Goal: Task Accomplishment & Management: Manage account settings

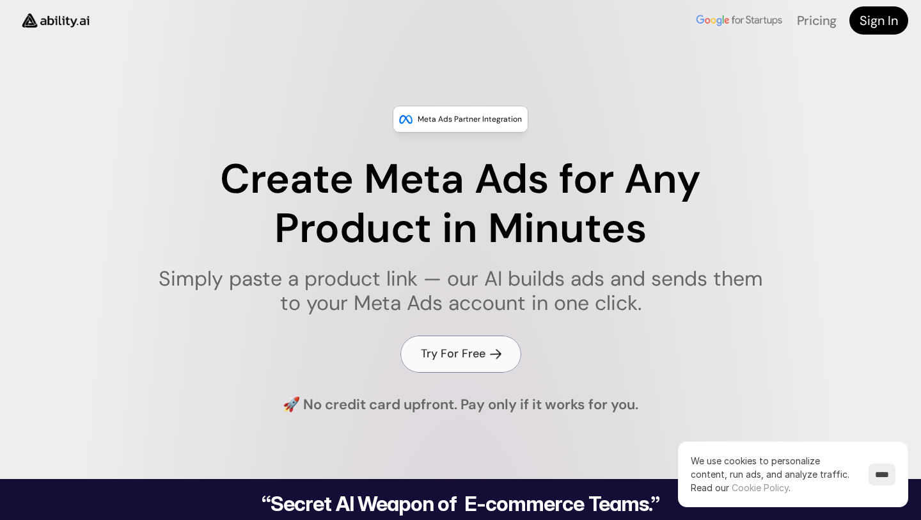
click at [449, 354] on h4 "Try For Free" at bounding box center [453, 353] width 65 height 16
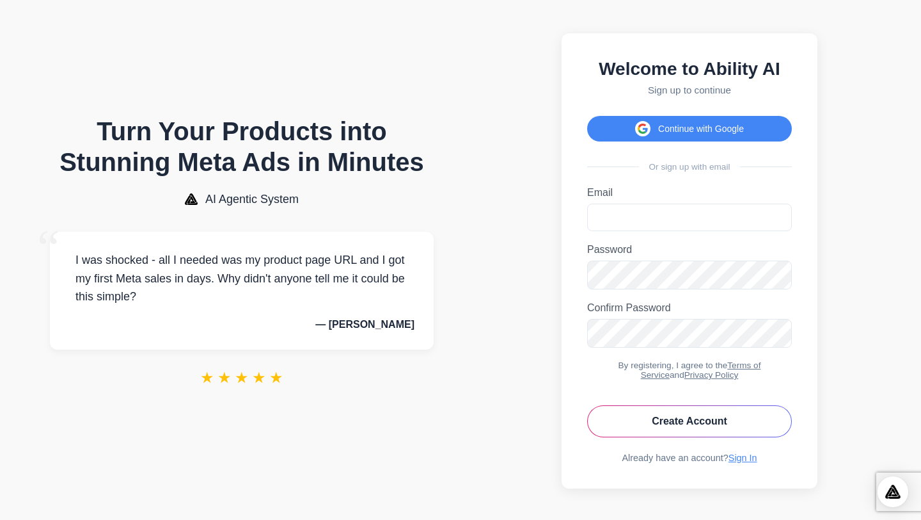
click at [740, 473] on div "Welcome to Ability AI Sign up to continue Continue with Google Or sign up with …" at bounding box center [690, 260] width 256 height 455
click at [743, 463] on link "Sign In" at bounding box center [743, 457] width 29 height 10
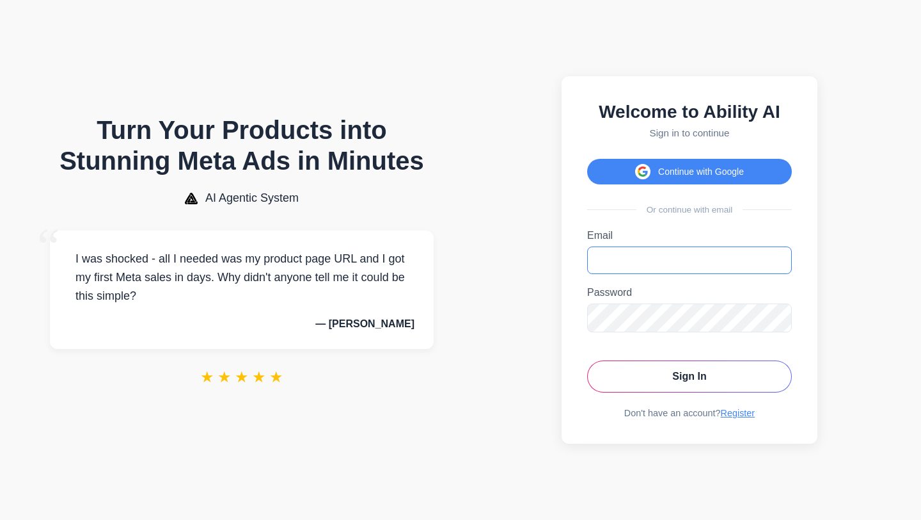
click at [646, 252] on input "Email" at bounding box center [689, 260] width 205 height 28
type input "**********"
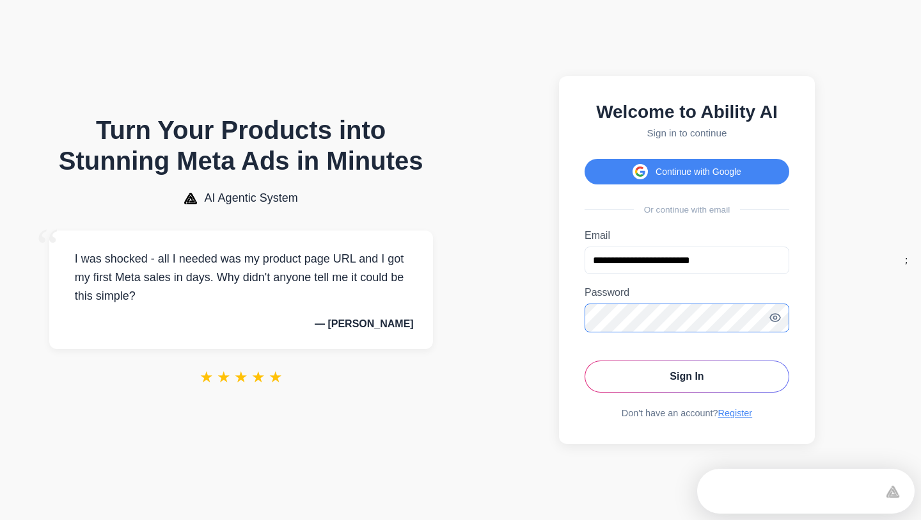
click at [585, 360] on button "Sign In" at bounding box center [687, 376] width 205 height 32
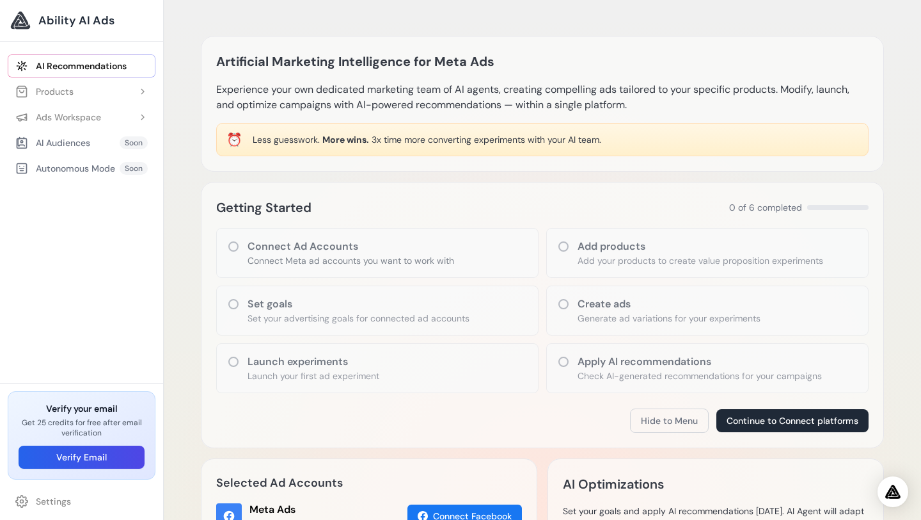
click at [399, 267] on div "Connect Ad Accounts Connect Meta ad accounts you want to work with" at bounding box center [377, 253] width 322 height 50
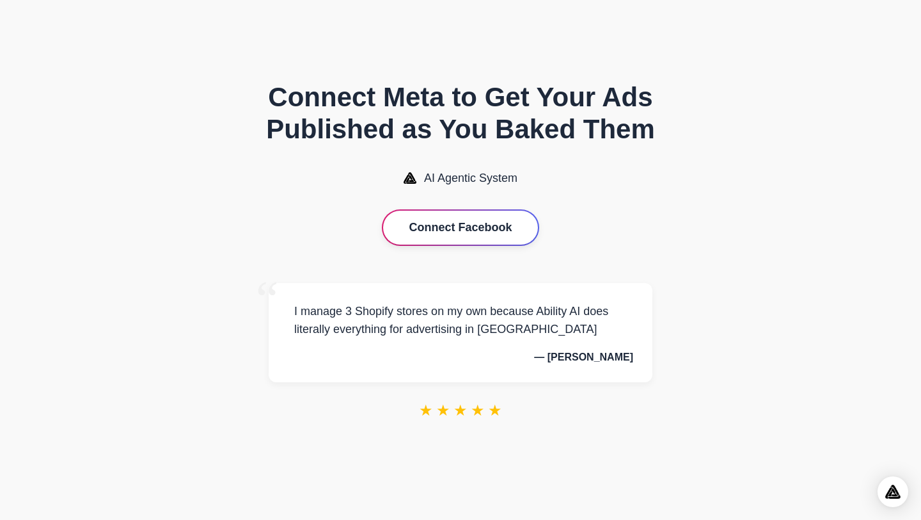
click at [461, 228] on button "Connect Facebook" at bounding box center [460, 227] width 154 height 34
click at [489, 222] on button "Connect Facebook" at bounding box center [460, 227] width 154 height 34
click at [603, 220] on div "Connect Meta to Get Your Ads Published as You Baked Them AI Agentic System Conn…" at bounding box center [461, 260] width 512 height 408
click at [532, 159] on div "Connect Meta to Get Your Ads Published as You Baked Them AI Agentic System Conn…" at bounding box center [461, 260] width 512 height 408
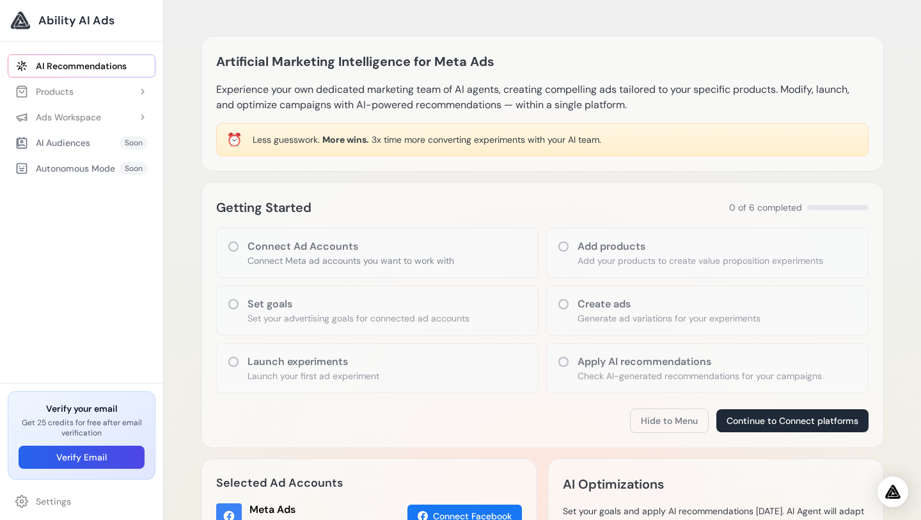
click at [627, 252] on h3 "Add products" at bounding box center [701, 246] width 246 height 15
click at [674, 256] on p "Add your products to create value proposition experiments" at bounding box center [701, 260] width 246 height 13
click at [127, 451] on button "Verify Email" at bounding box center [82, 456] width 126 height 23
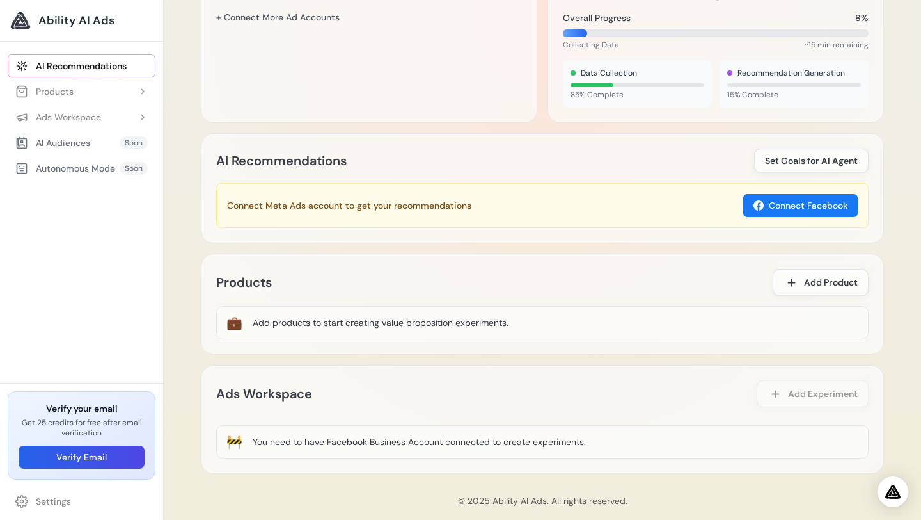
scroll to position [539, 0]
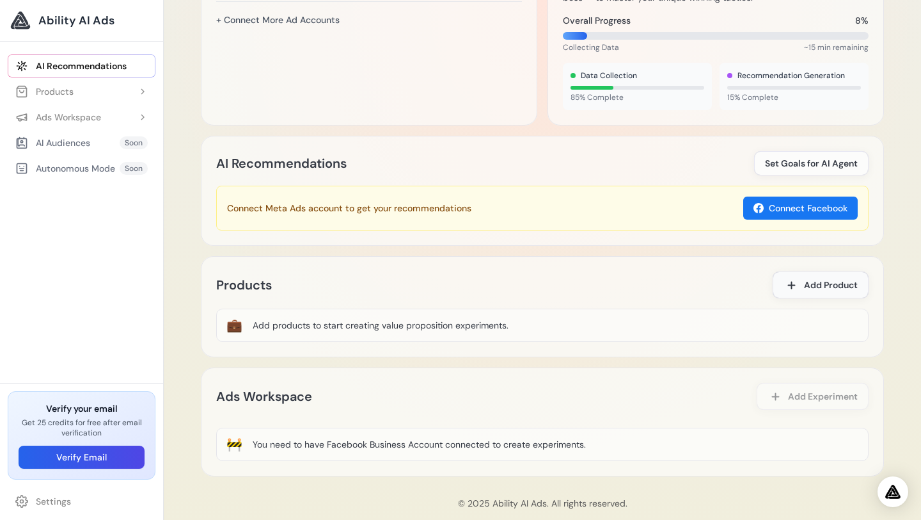
click at [798, 278] on span at bounding box center [791, 284] width 15 height 15
click at [803, 289] on button "Add Product" at bounding box center [821, 284] width 96 height 27
click at [811, 277] on button "Add Product" at bounding box center [821, 284] width 96 height 27
click at [516, 346] on div "Products Add Product 💼 Add products to start creating value proposition experim…" at bounding box center [542, 306] width 683 height 101
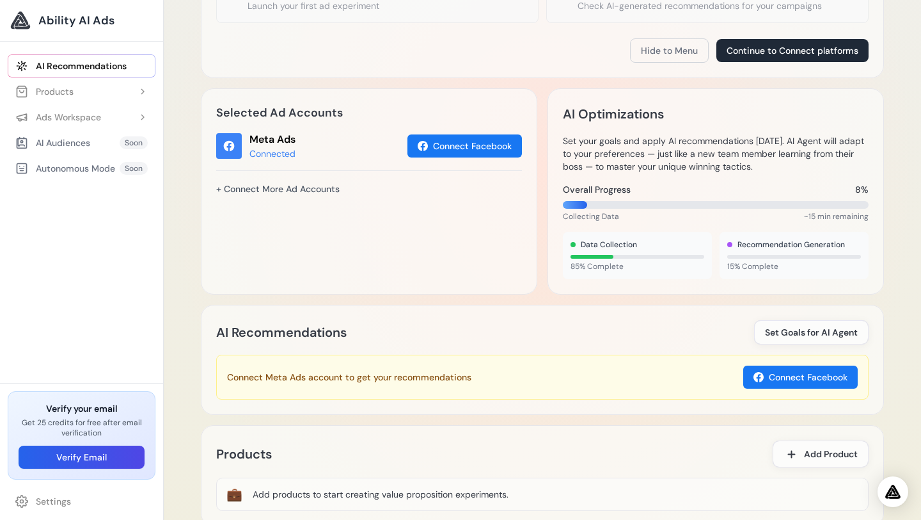
scroll to position [159, 0]
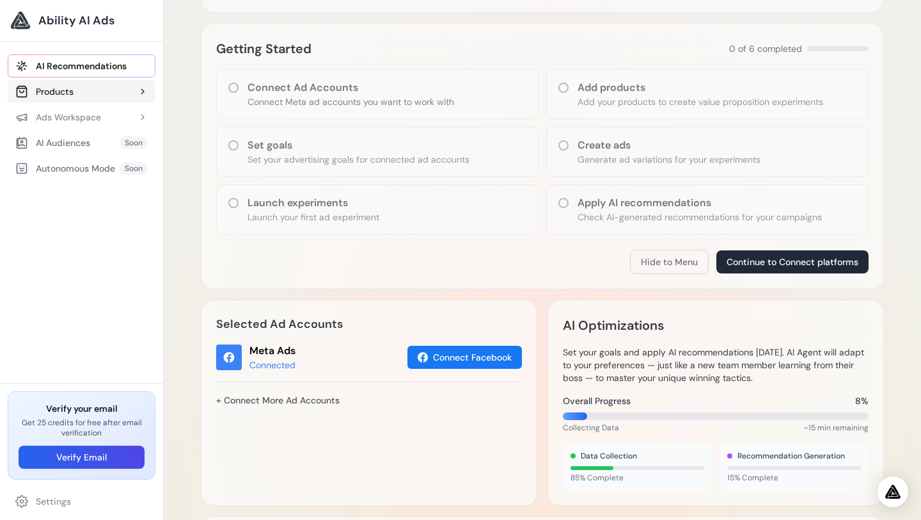
click at [89, 91] on button "Products" at bounding box center [82, 91] width 148 height 23
click at [83, 117] on link "Add Product" at bounding box center [87, 117] width 135 height 23
click at [83, 116] on link "Add Product" at bounding box center [87, 117] width 135 height 23
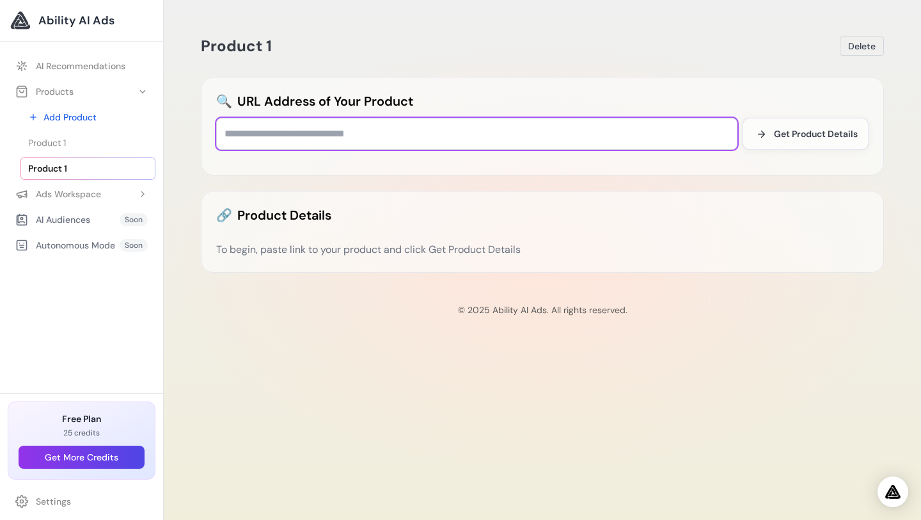
click at [515, 148] on input "text" at bounding box center [476, 134] width 521 height 32
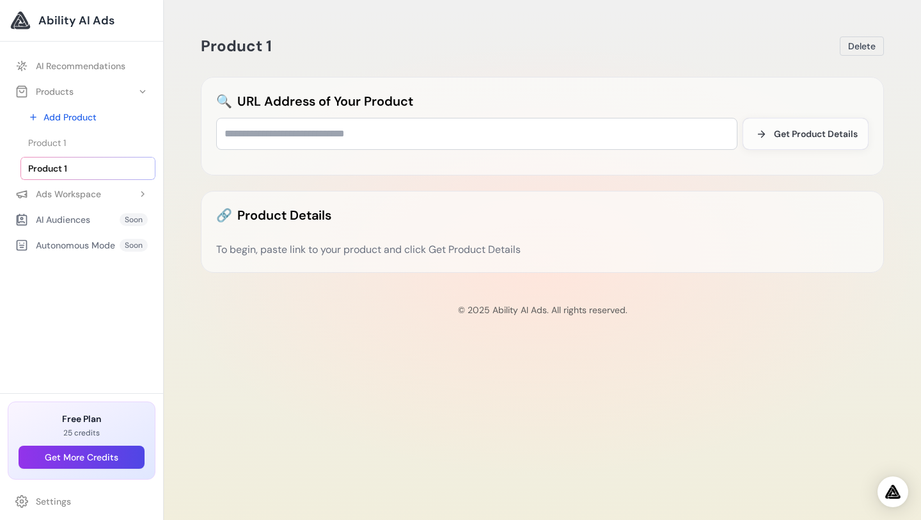
click at [599, 188] on div "Product 1 Delete 🔍 URL Address of Your Product Get Product Details 🔗 Product De…" at bounding box center [543, 151] width 704 height 273
click at [868, 38] on button "Delete" at bounding box center [862, 45] width 44 height 19
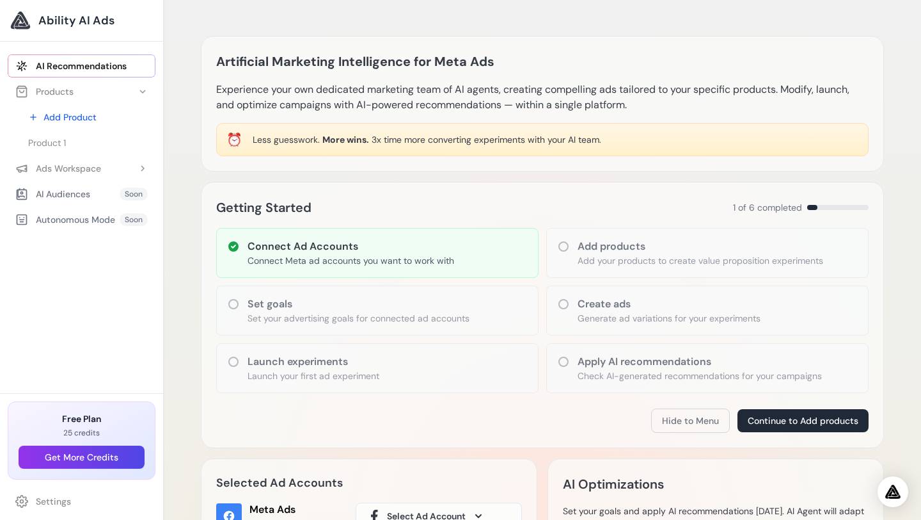
click at [102, 220] on div "Autonomous Mode" at bounding box center [65, 219] width 100 height 13
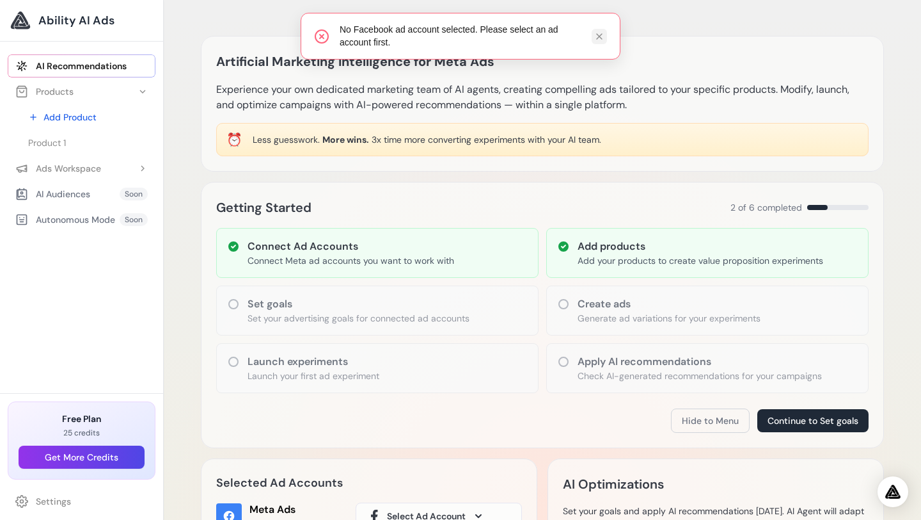
click at [599, 38] on icon at bounding box center [599, 36] width 10 height 10
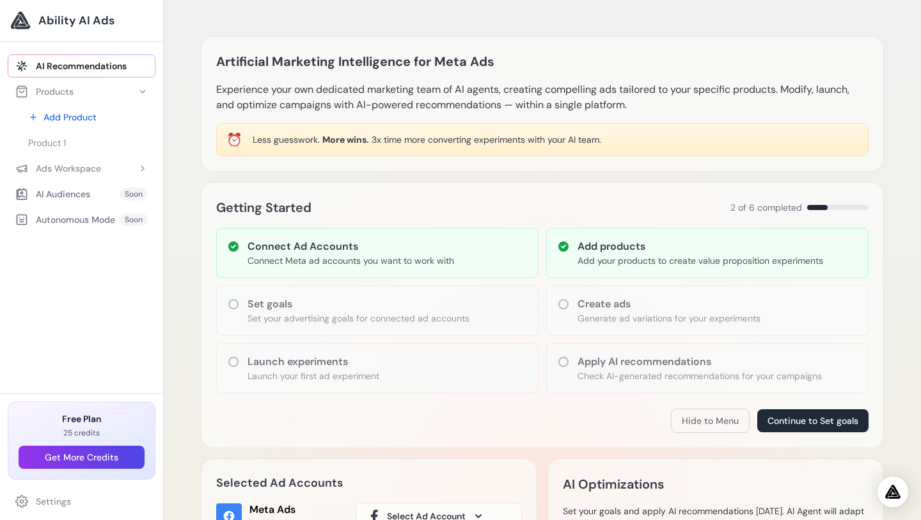
click at [356, 264] on p "Connect Meta ad accounts you want to work with" at bounding box center [351, 260] width 207 height 13
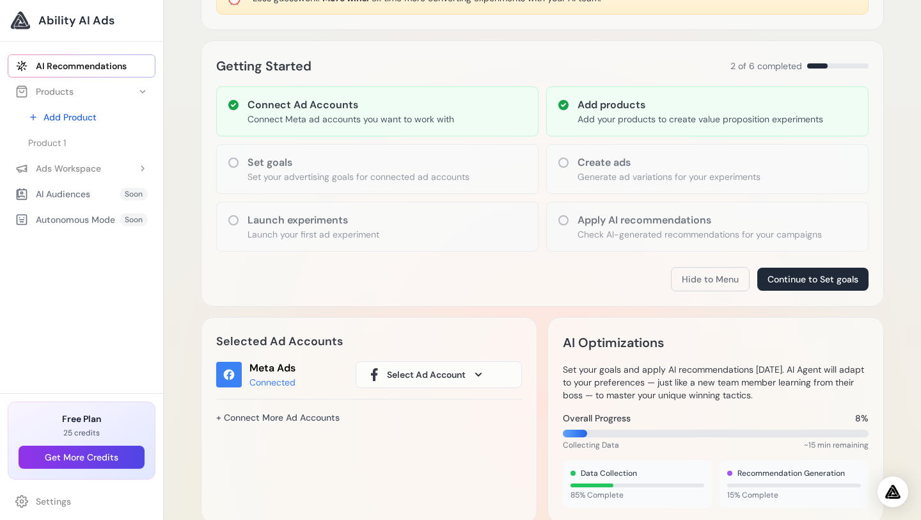
scroll to position [118, 0]
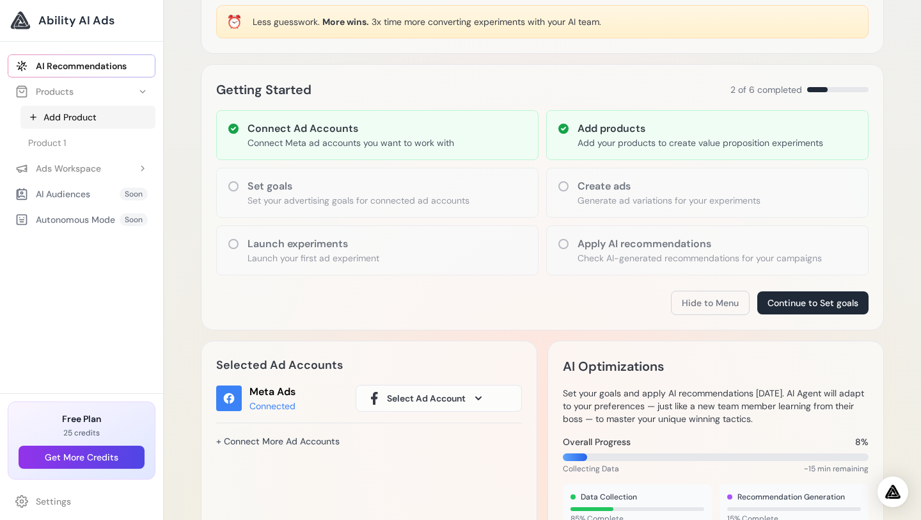
click at [88, 117] on link "Add Product" at bounding box center [87, 117] width 135 height 23
click at [88, 132] on link "Product 1" at bounding box center [87, 142] width 135 height 23
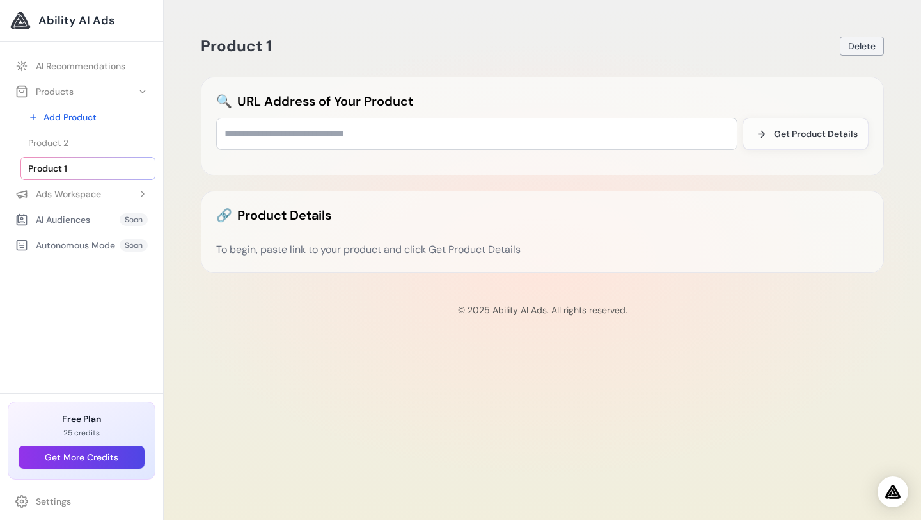
click at [857, 50] on span "Delete" at bounding box center [862, 46] width 28 height 13
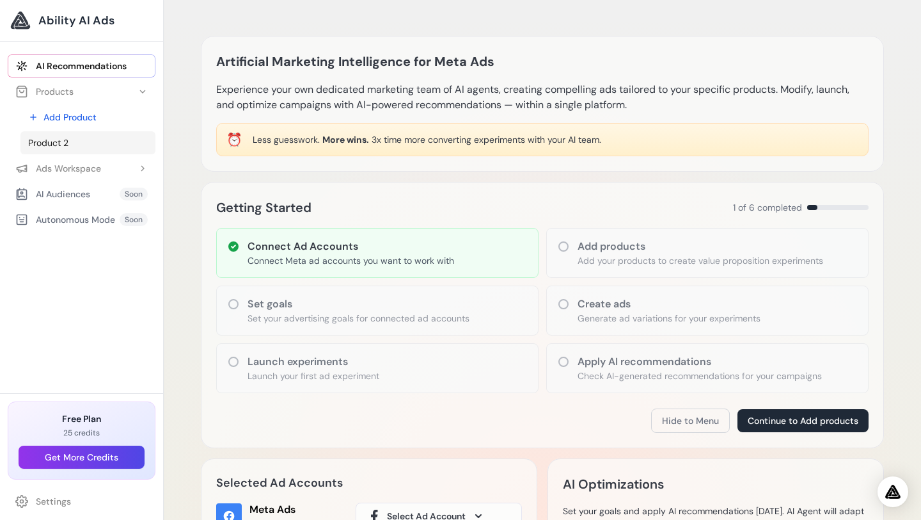
click at [93, 150] on link "Product 2" at bounding box center [87, 142] width 135 height 23
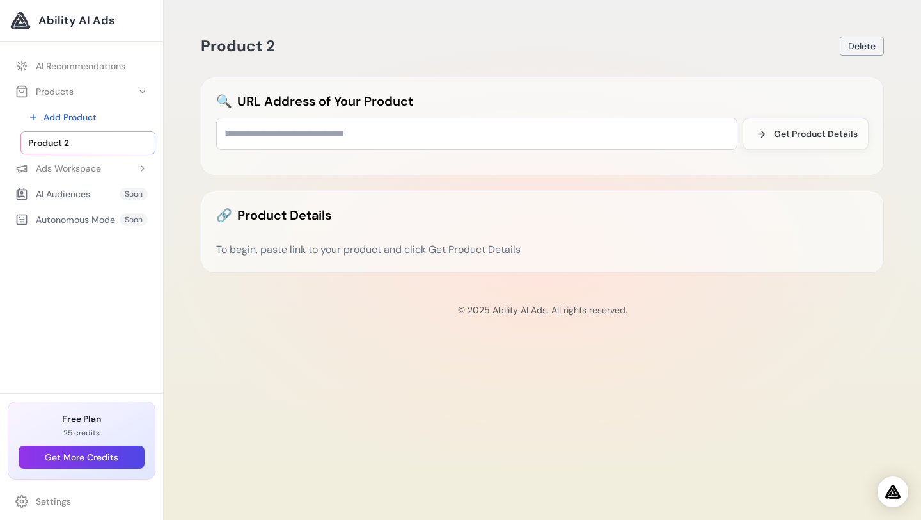
click at [860, 47] on span "Delete" at bounding box center [862, 46] width 28 height 13
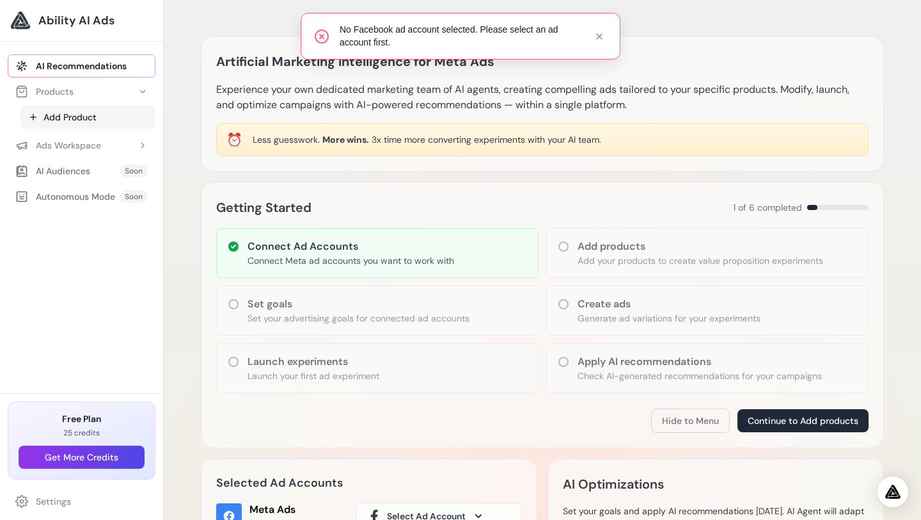
click at [106, 118] on link "Add Product" at bounding box center [87, 117] width 135 height 23
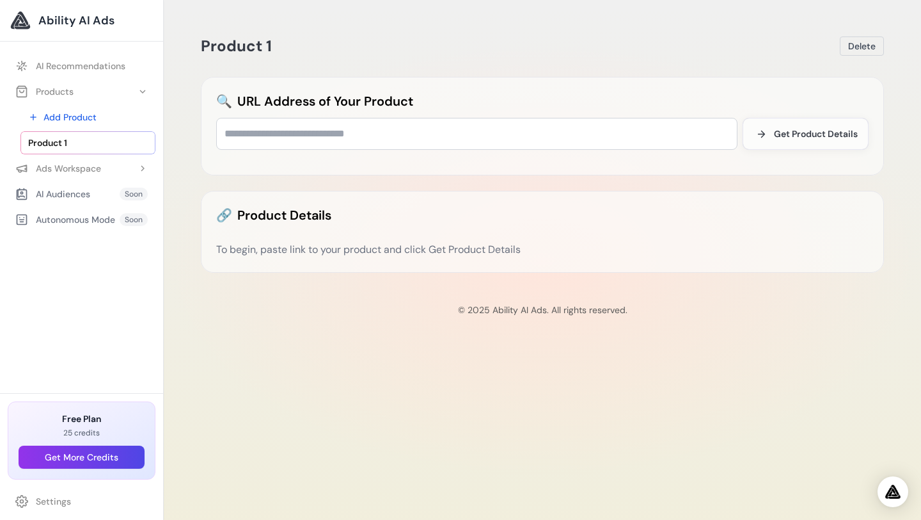
click at [612, 288] on div "Product 1 [GEOGRAPHIC_DATA] 🔍 URL Address of Your Product Get Product Details 🔗…" at bounding box center [543, 260] width 758 height 520
